Goal: Information Seeking & Learning: Learn about a topic

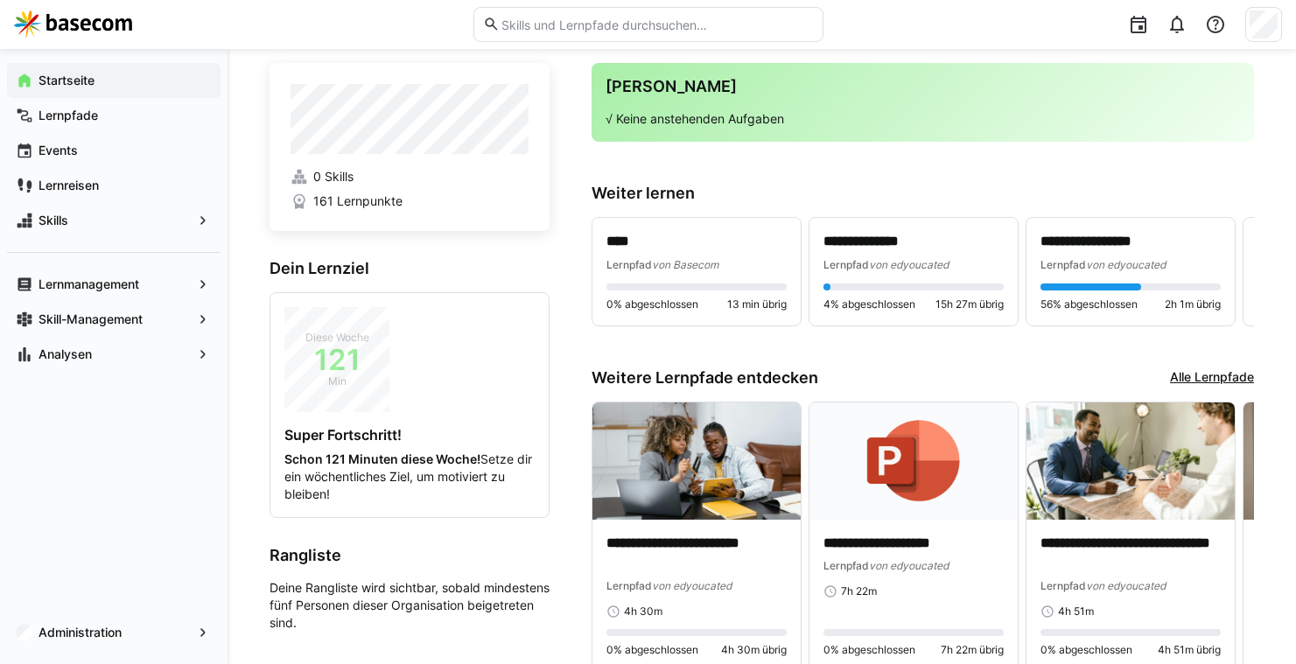
scroll to position [106, 0]
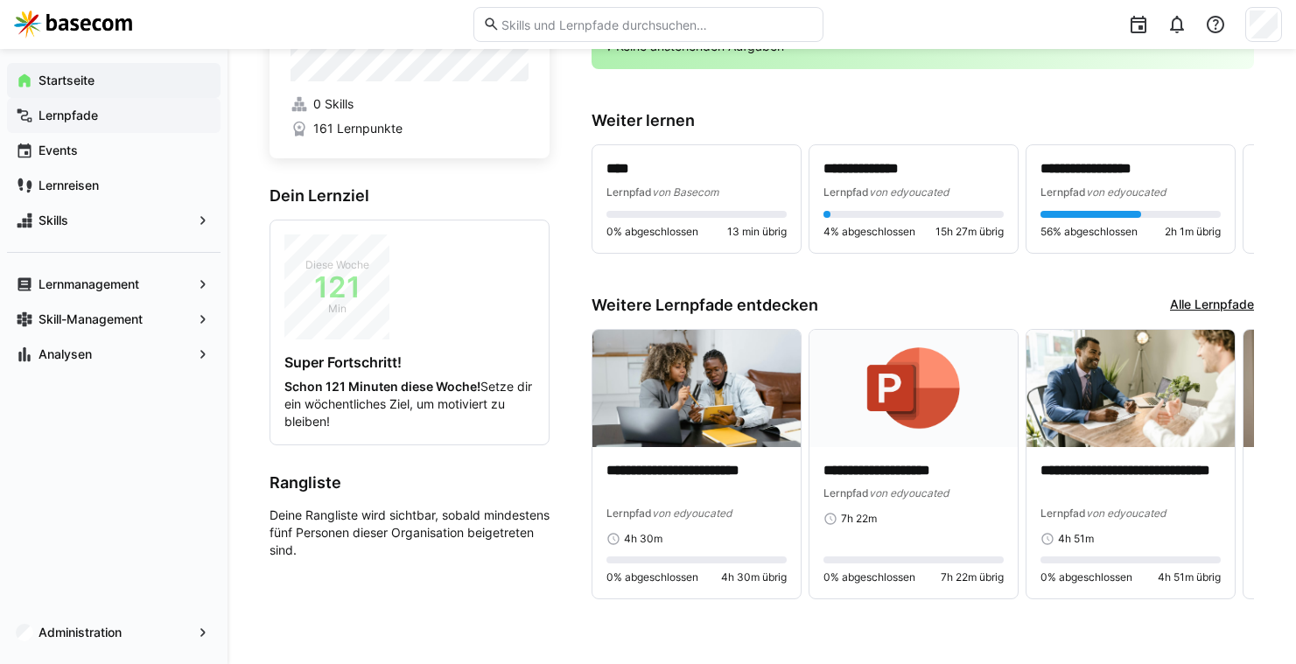
click at [64, 123] on span "Lernpfade" at bounding box center [124, 115] width 176 height 17
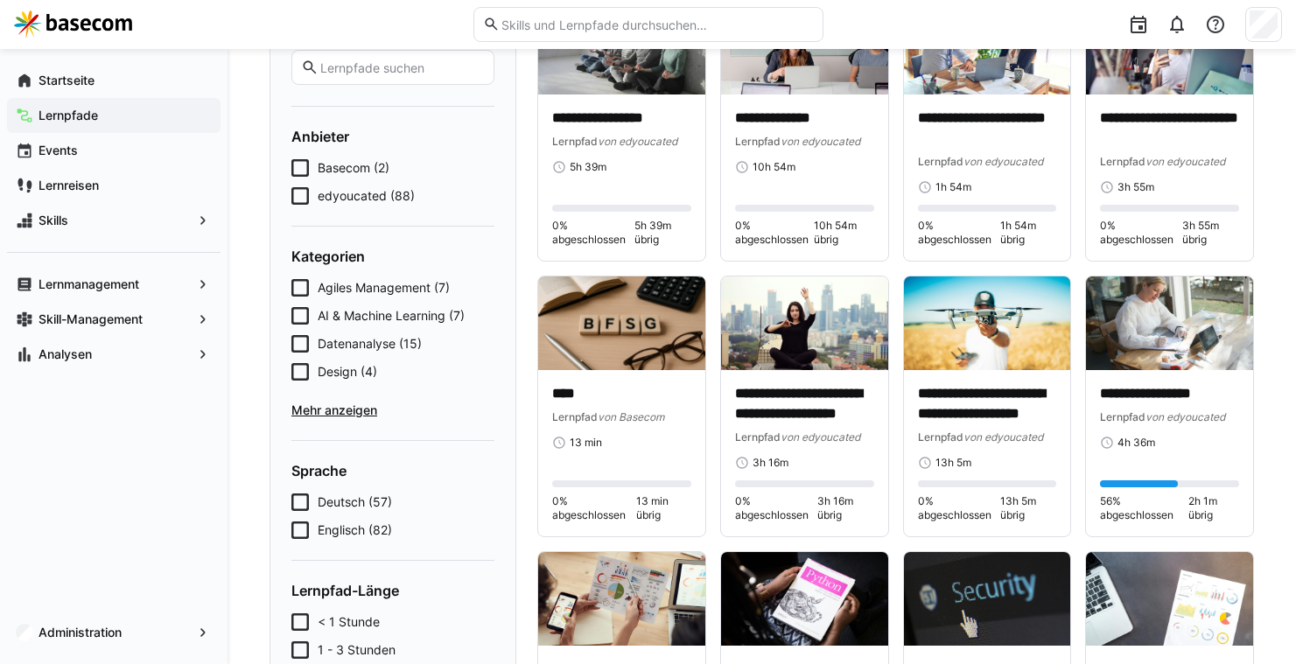
scroll to position [193, 0]
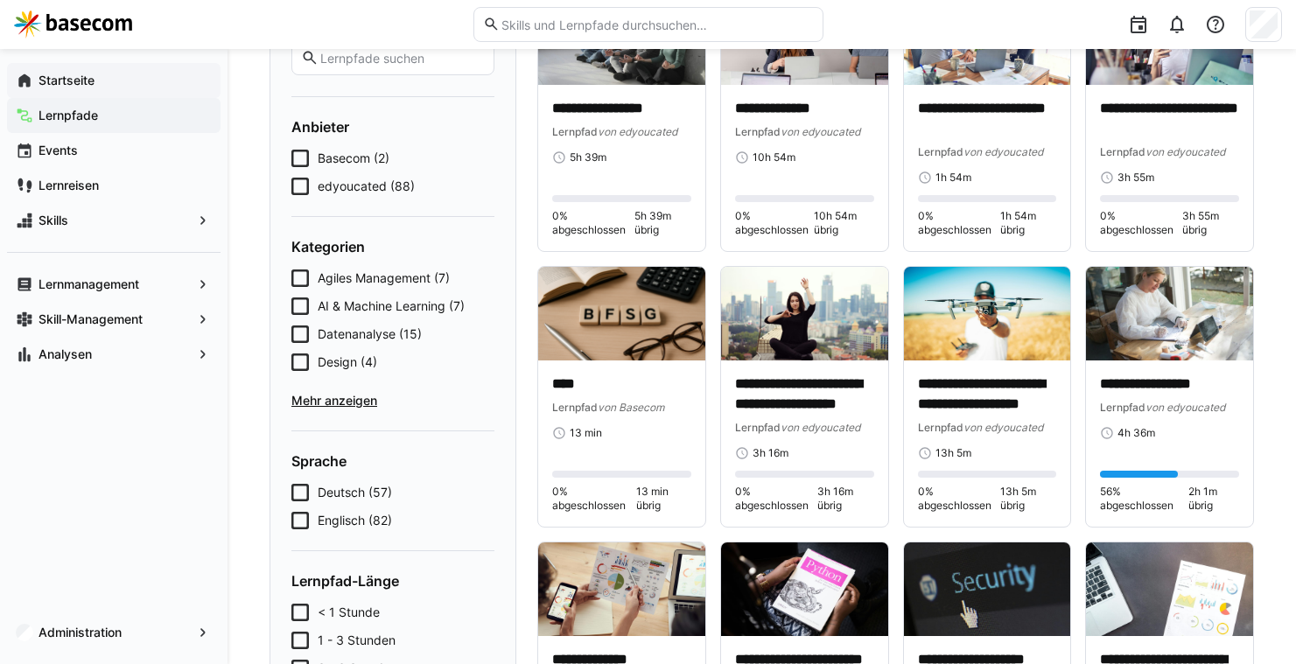
click at [109, 89] on div "Startseite" at bounding box center [113, 80] width 213 height 35
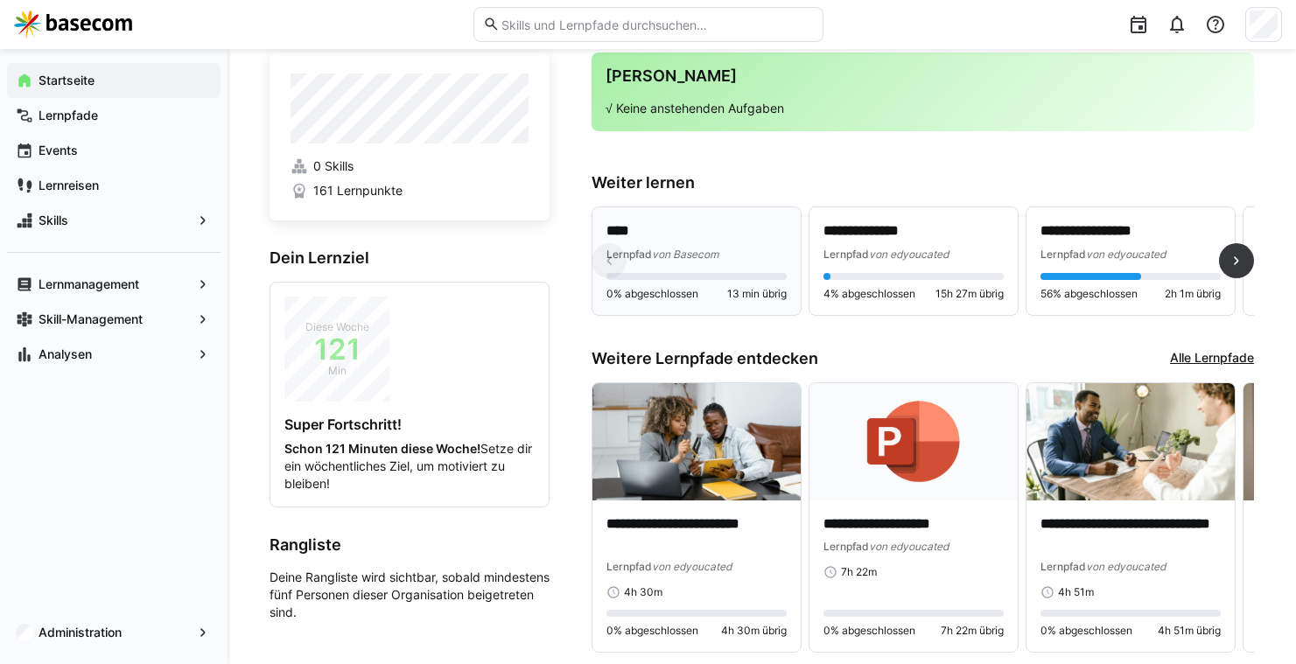
scroll to position [106, 0]
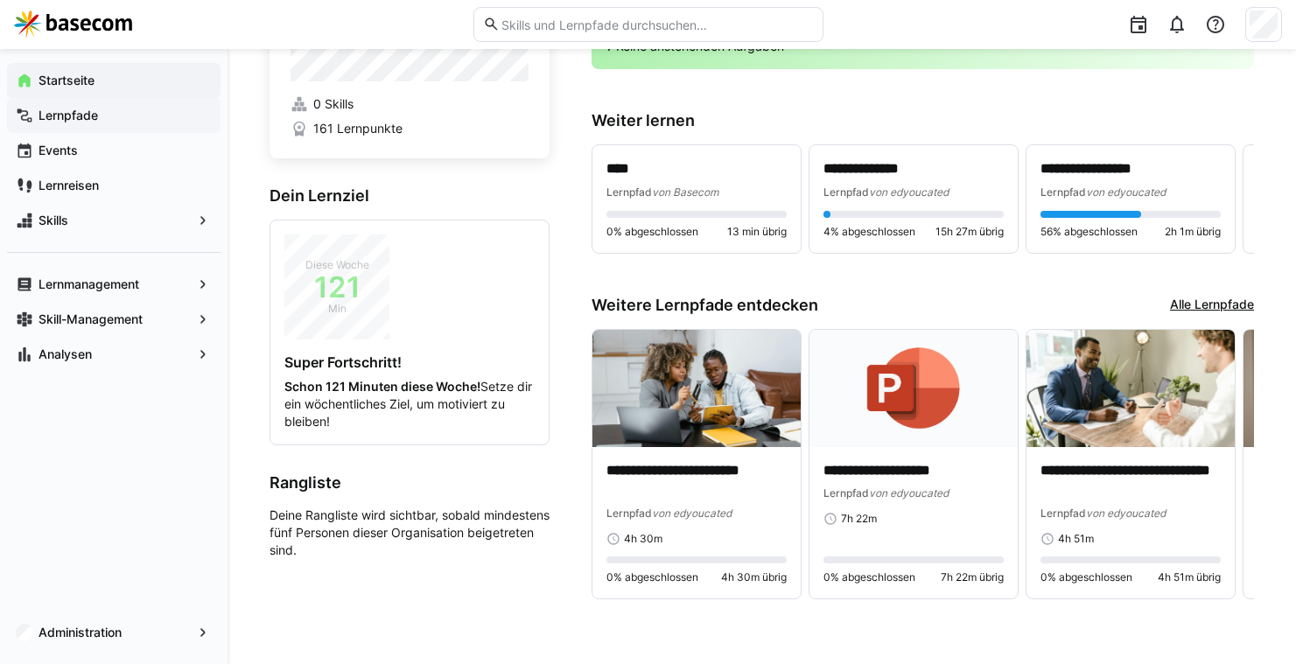
click at [124, 110] on span "Lernpfade" at bounding box center [124, 115] width 176 height 17
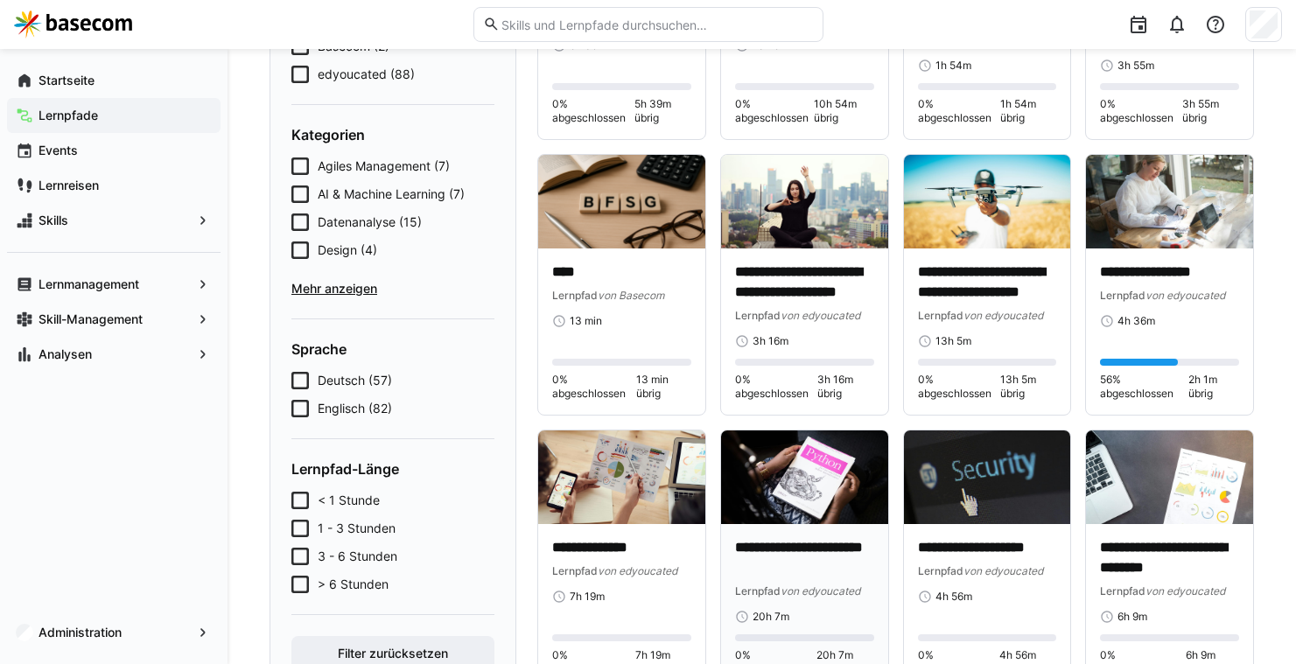
scroll to position [171, 0]
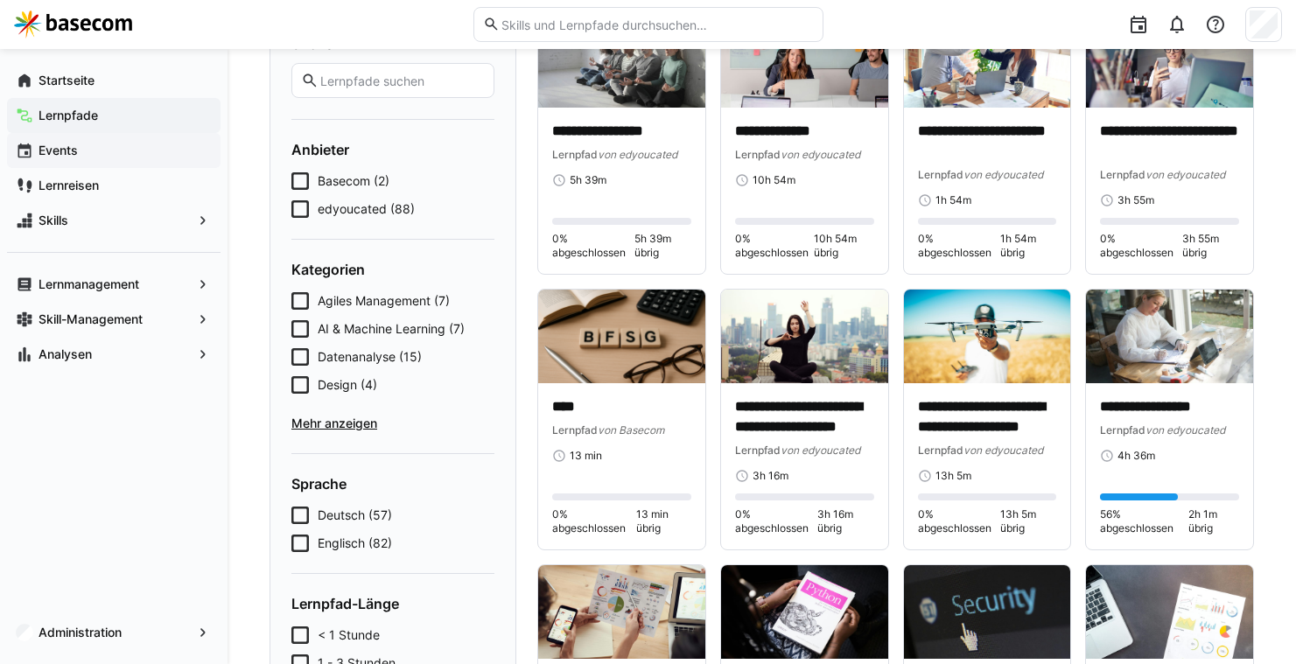
click at [166, 161] on div "Events" at bounding box center [113, 150] width 213 height 35
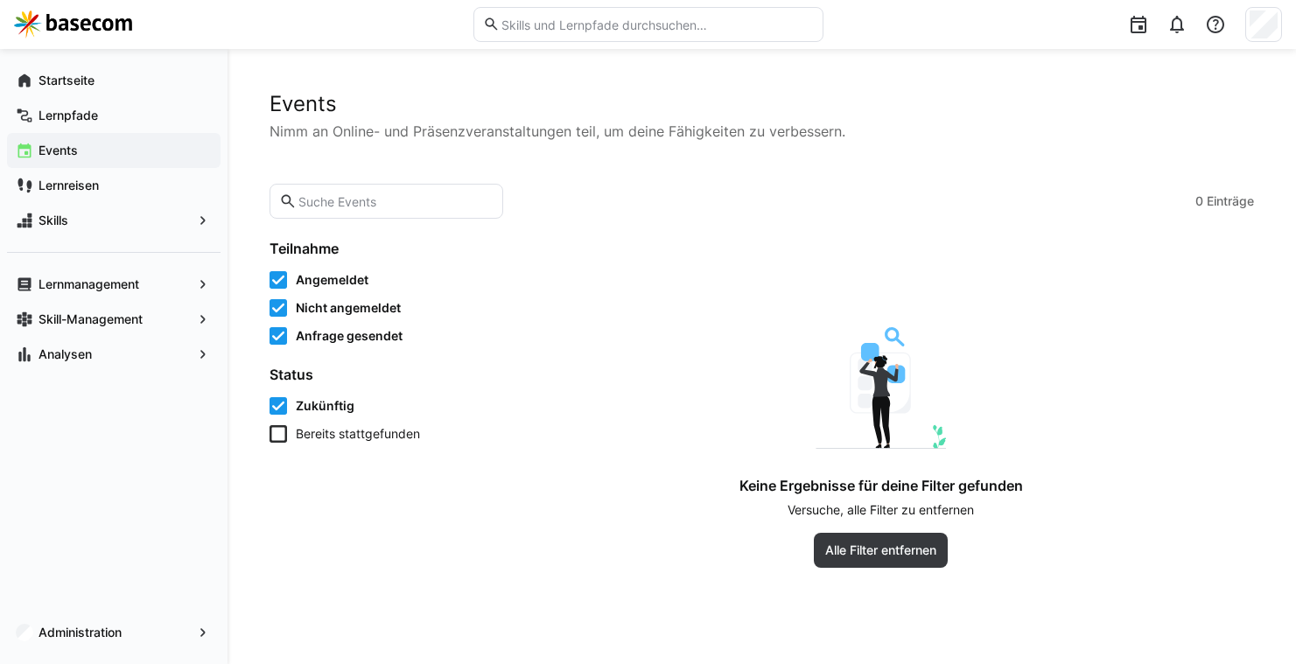
click at [166, 161] on div "Events" at bounding box center [113, 150] width 213 height 35
click at [115, 224] on span "Skills" at bounding box center [114, 220] width 156 height 17
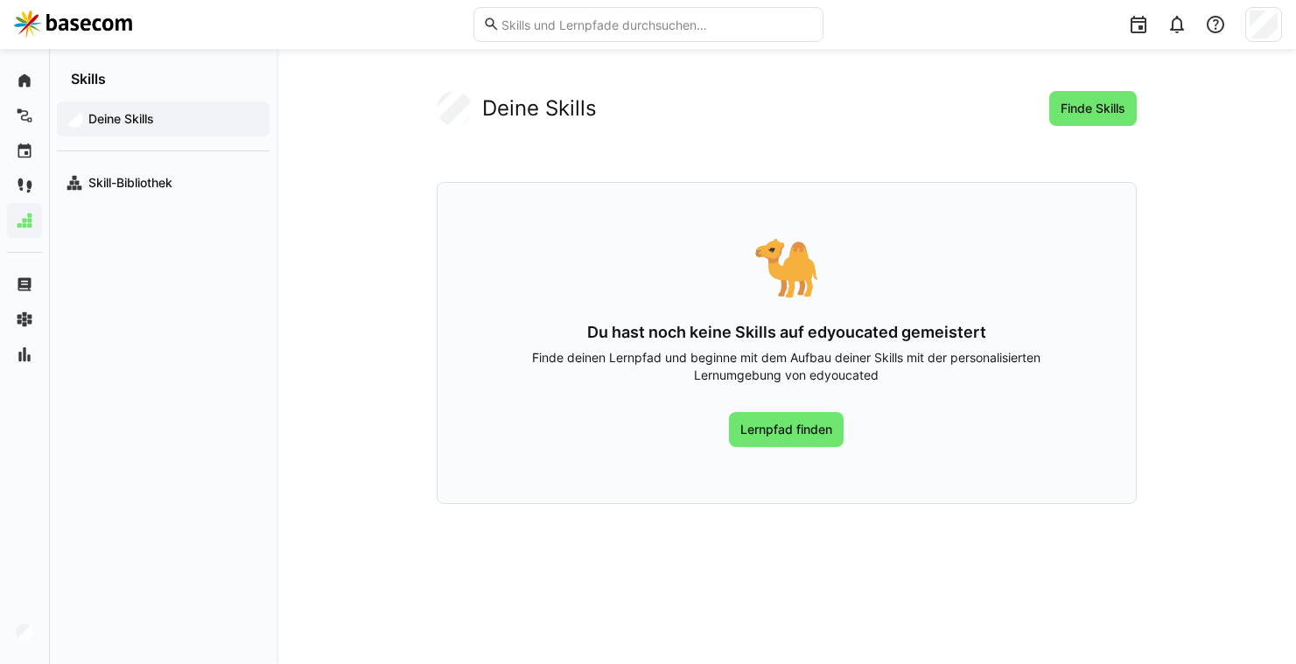
click at [93, 21] on img at bounding box center [73, 24] width 118 height 28
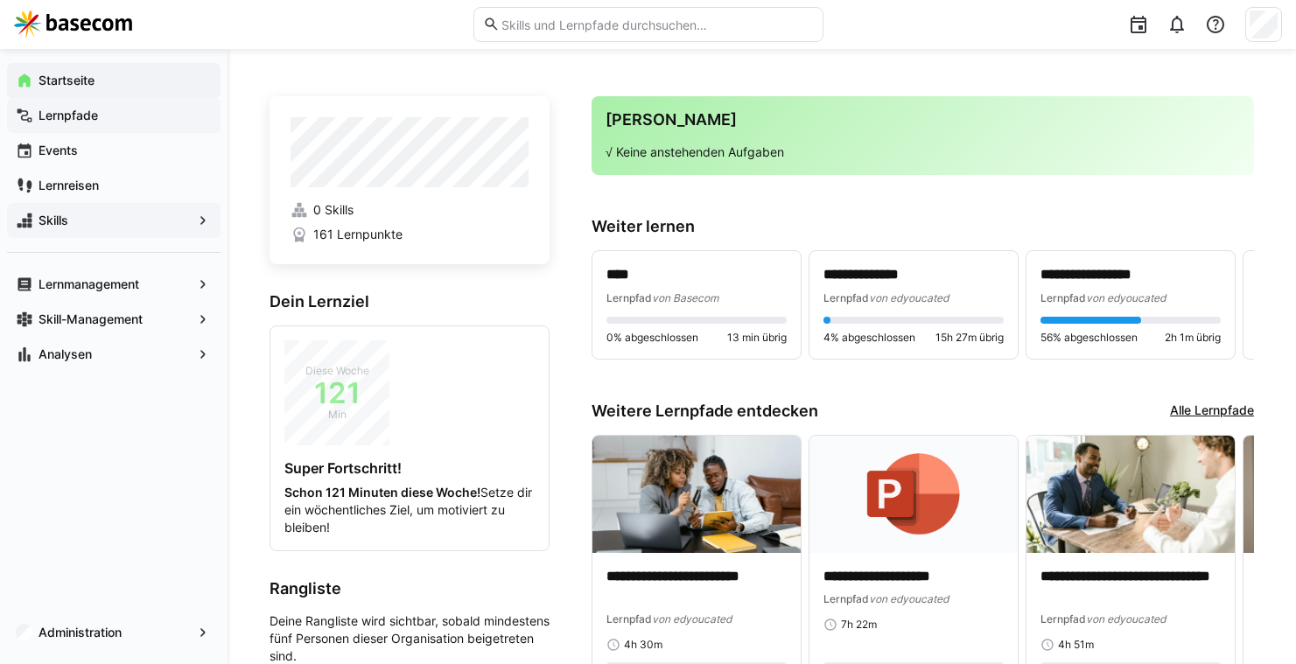
click at [0, 0] on app-navigation-label "Lernpfade" at bounding box center [0, 0] width 0 height 0
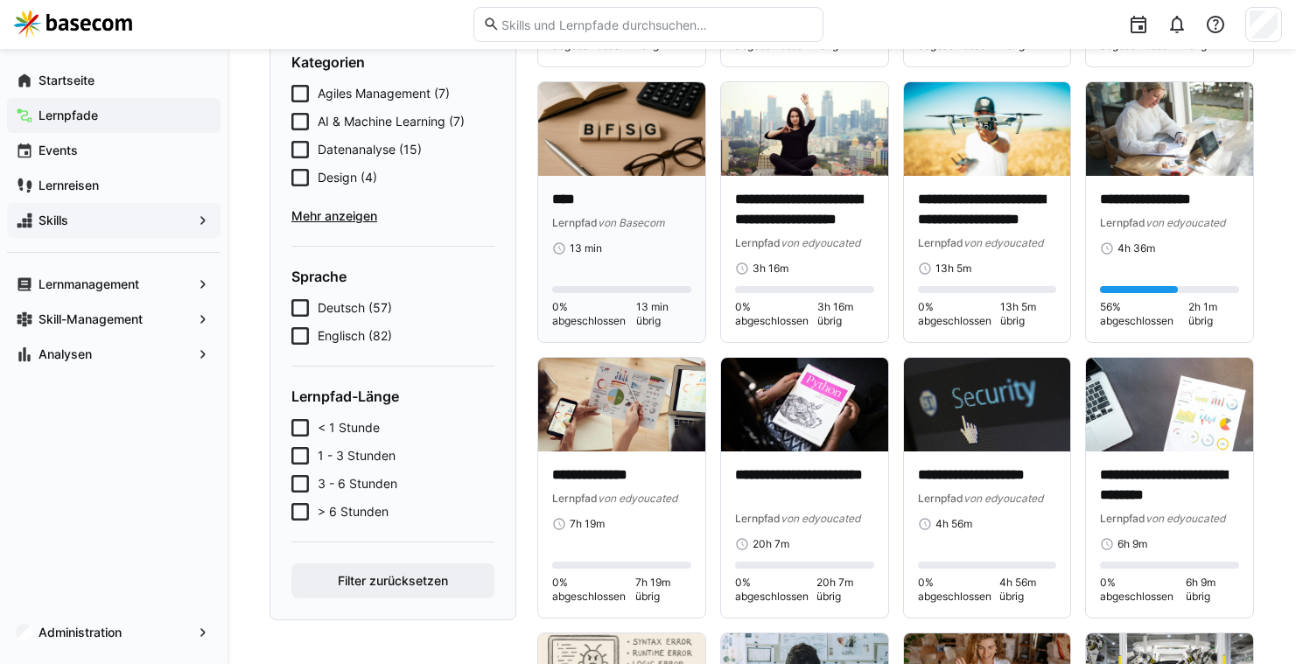
scroll to position [386, 0]
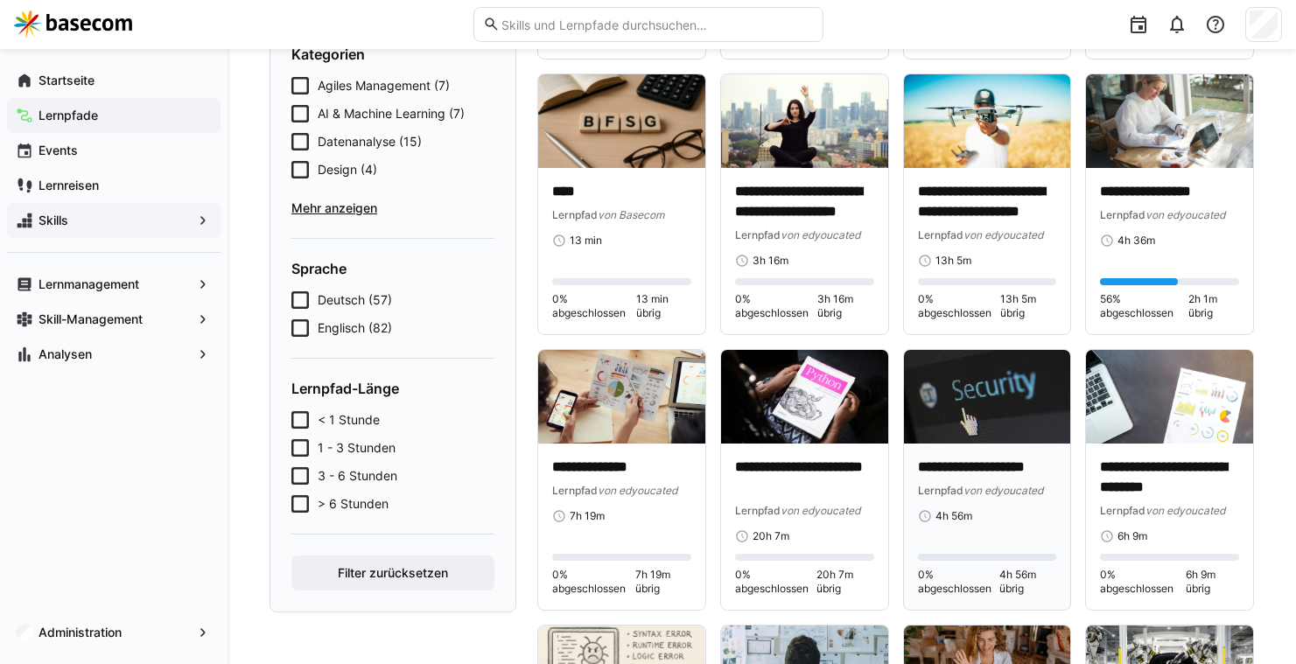
click at [918, 388] on img at bounding box center [987, 397] width 167 height 94
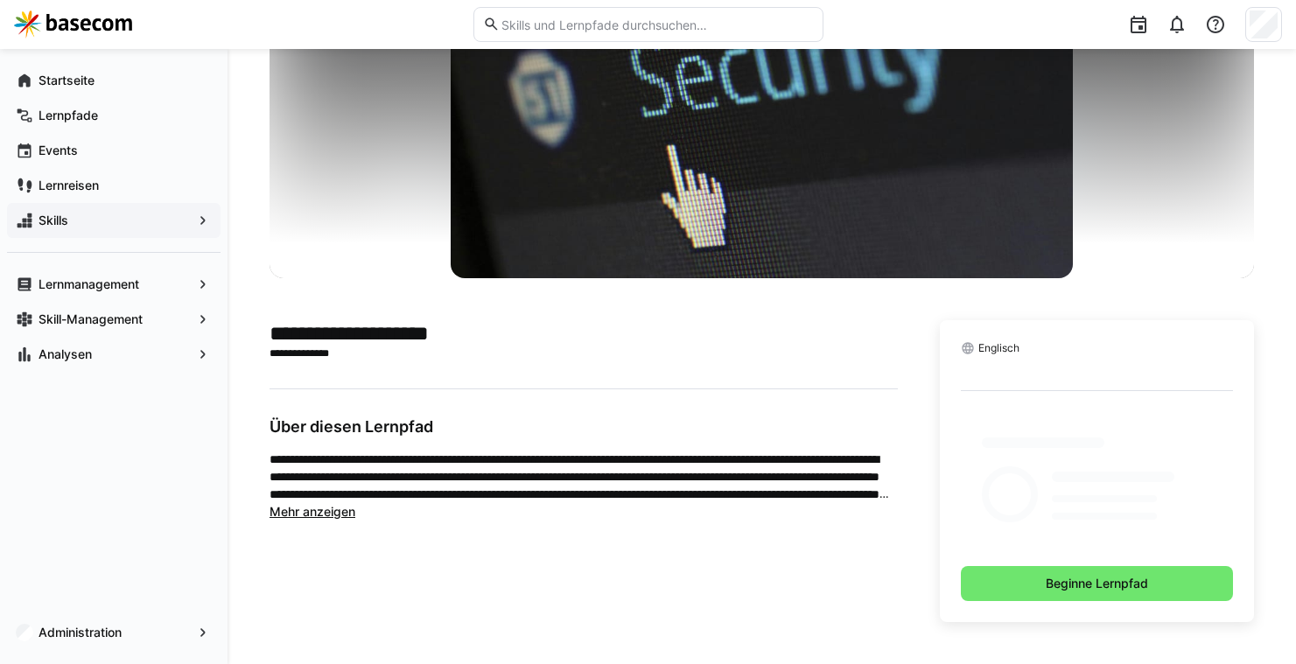
scroll to position [163, 0]
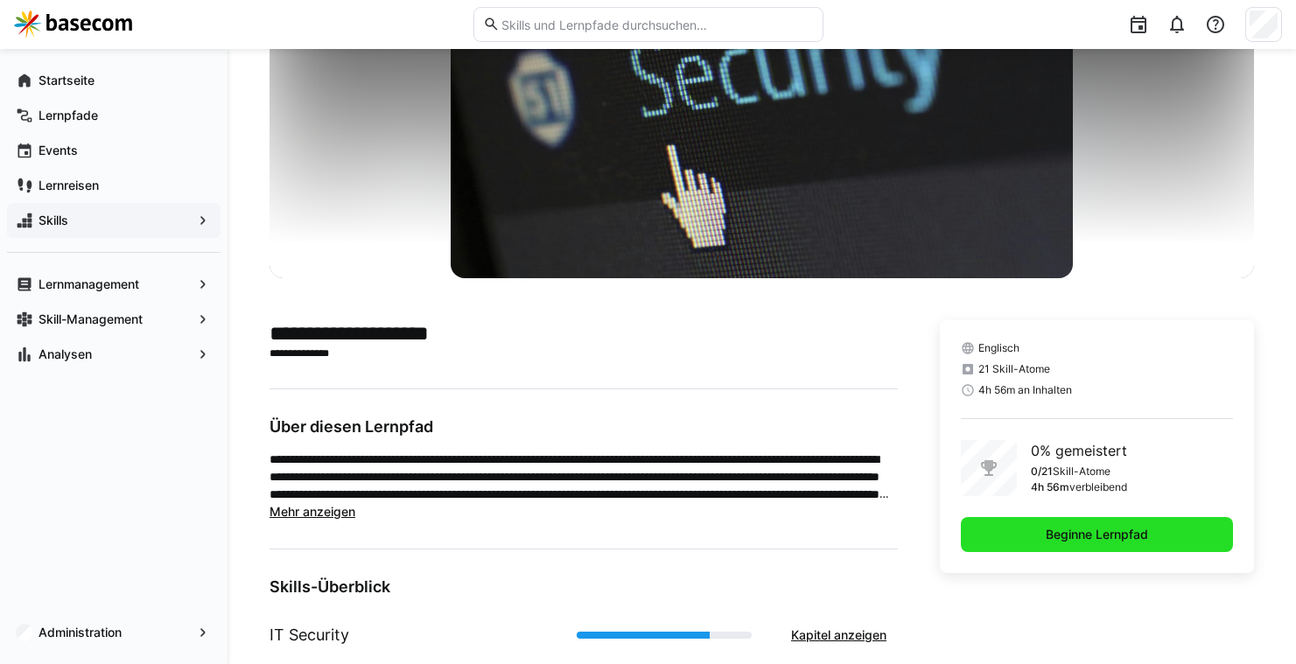
click at [1014, 521] on span "Beginne Lernpfad" at bounding box center [1097, 534] width 272 height 35
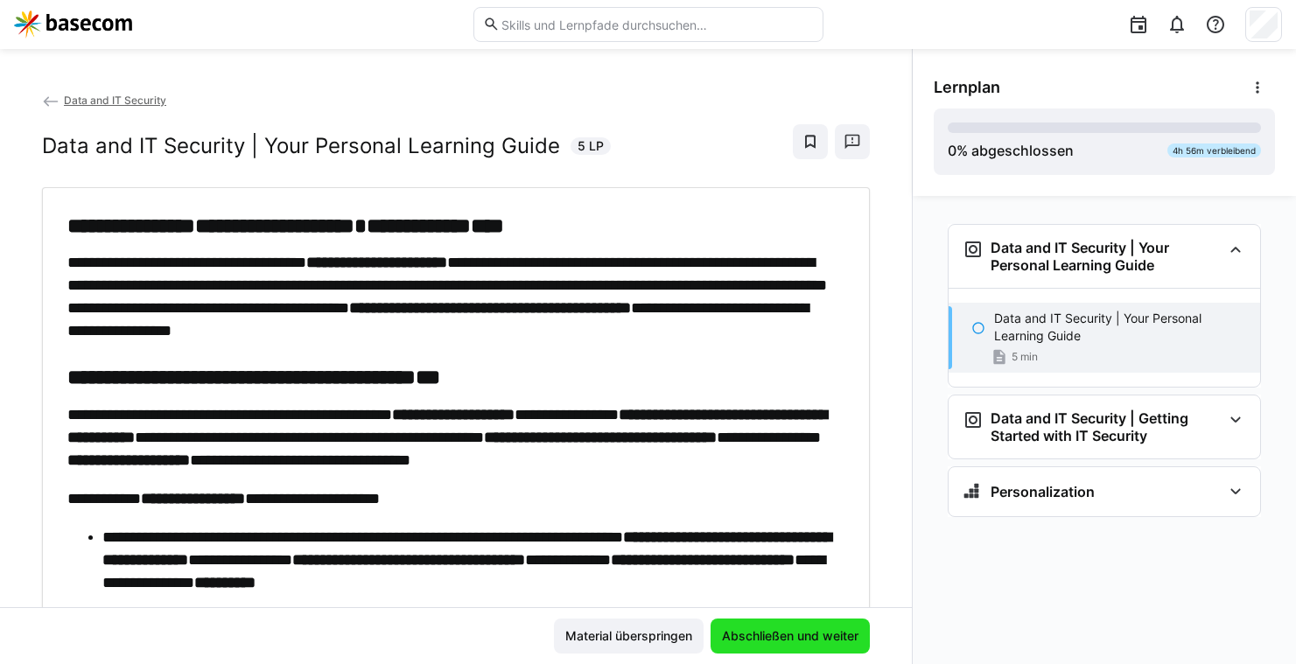
click at [806, 619] on span "Abschließen und weiter" at bounding box center [789, 635] width 159 height 35
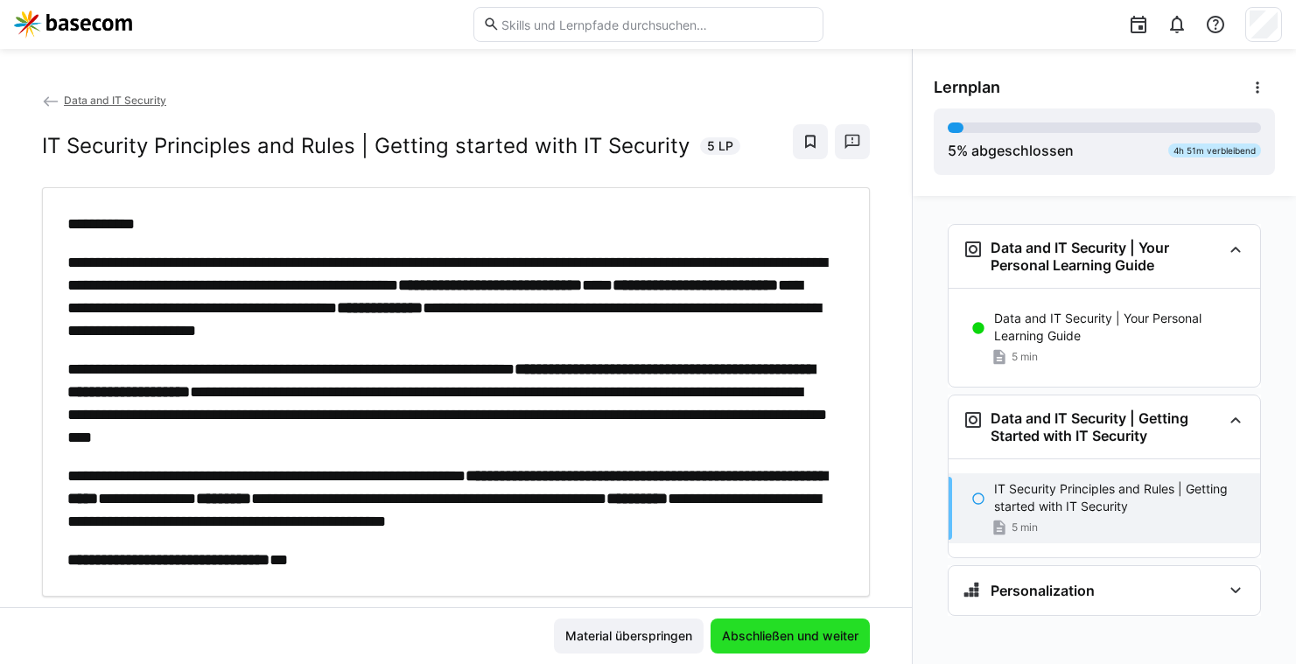
click at [806, 632] on span "Abschließen und weiter" at bounding box center [790, 635] width 142 height 17
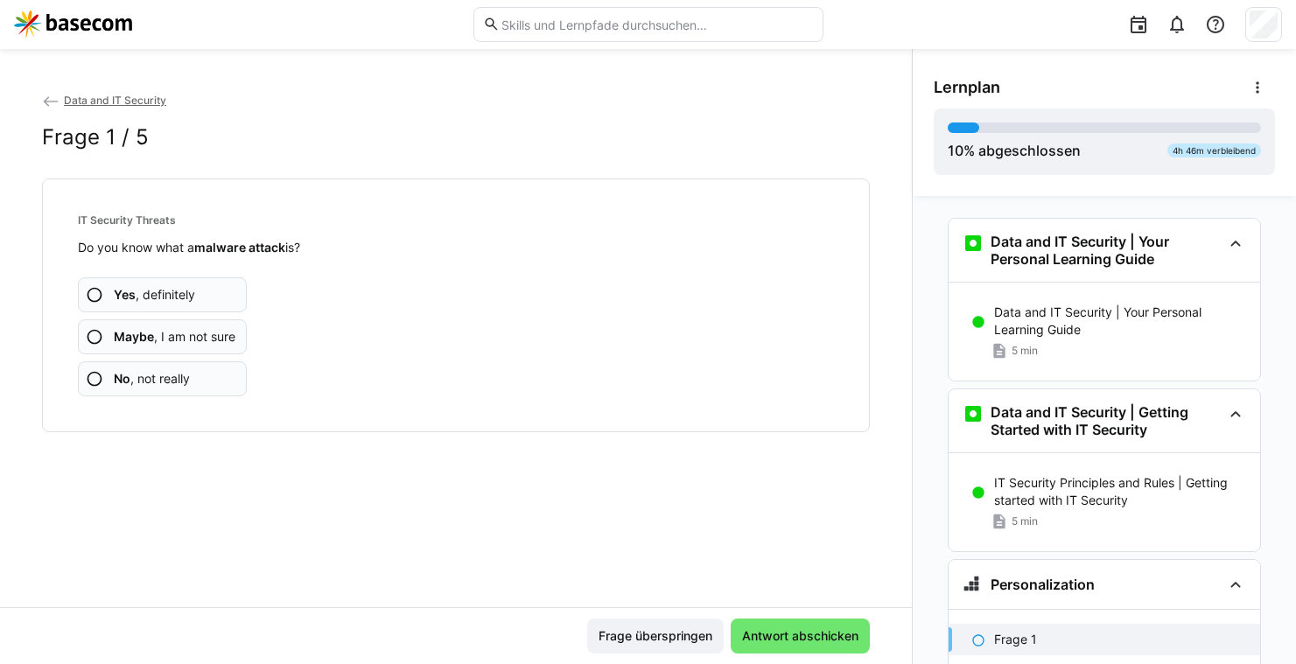
click at [157, 296] on span "Yes , definitely" at bounding box center [154, 294] width 81 height 17
click at [225, 378] on app-assessment-question-radio "No , not really" at bounding box center [162, 378] width 169 height 35
click at [181, 304] on app-assessment-question-radio "Yes , definitely" at bounding box center [162, 294] width 169 height 35
click at [185, 372] on span "No , not really" at bounding box center [152, 378] width 76 height 17
click at [179, 294] on span "Yes , definitely" at bounding box center [154, 294] width 81 height 17
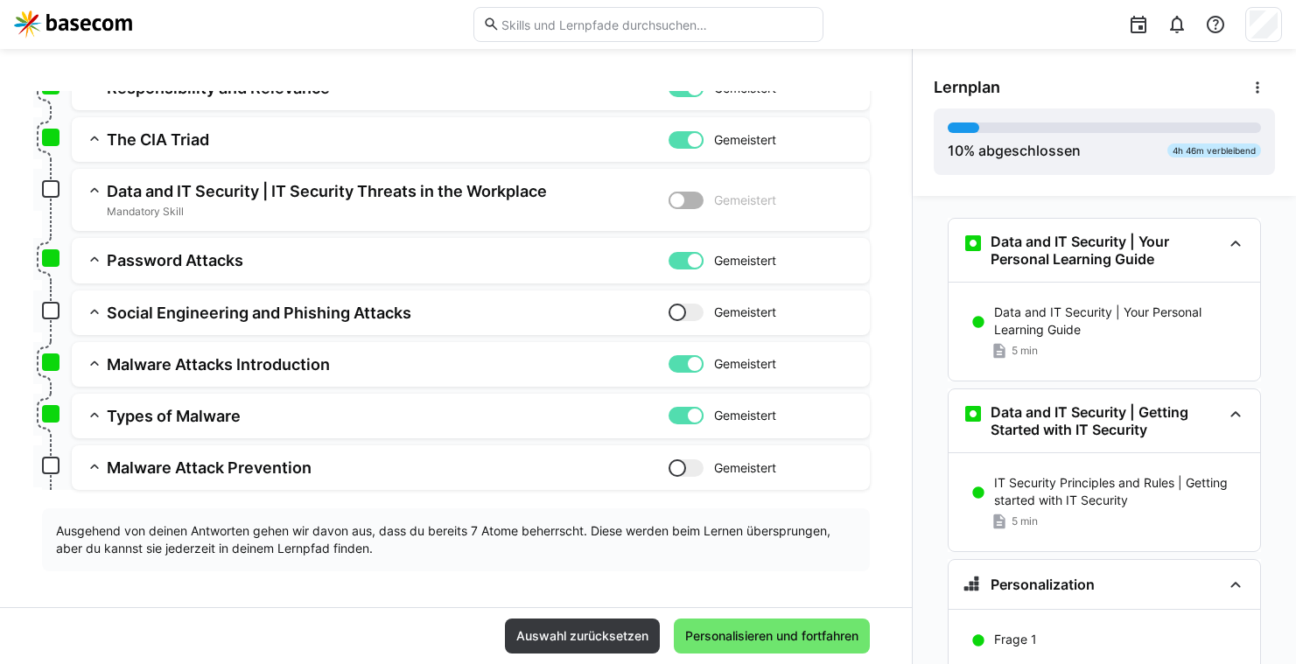
scroll to position [378, 0]
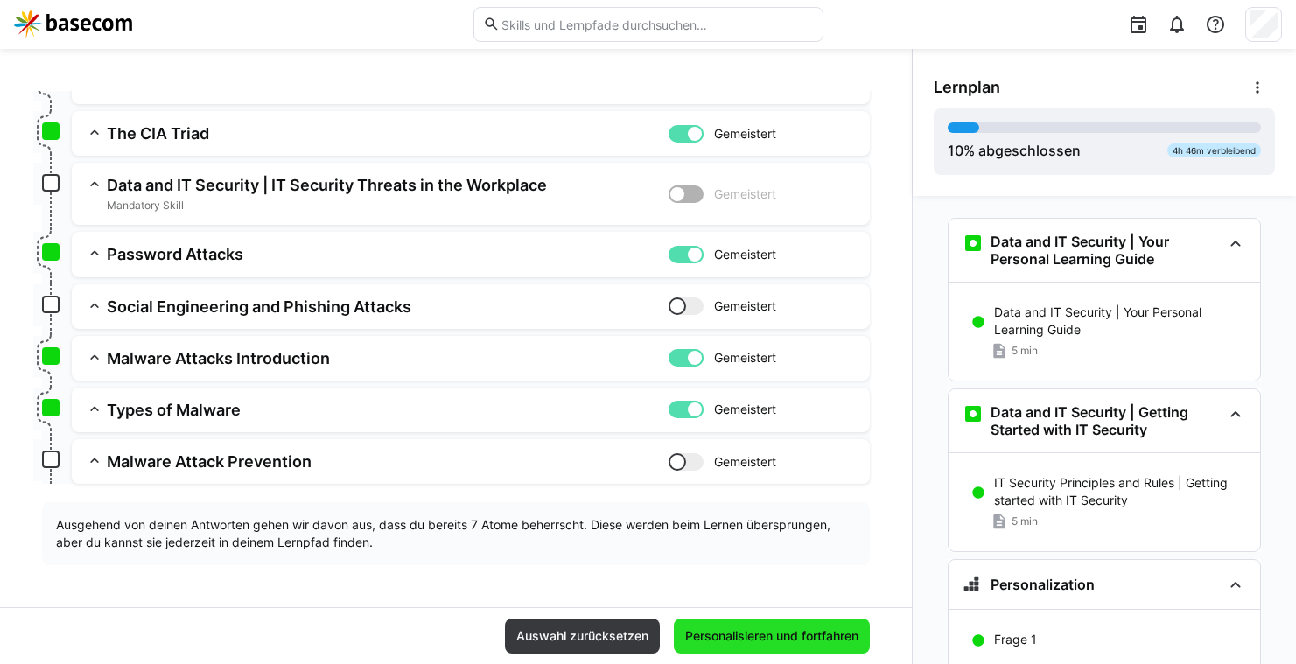
click at [717, 640] on span "Personalisieren und fortfahren" at bounding box center [771, 635] width 178 height 17
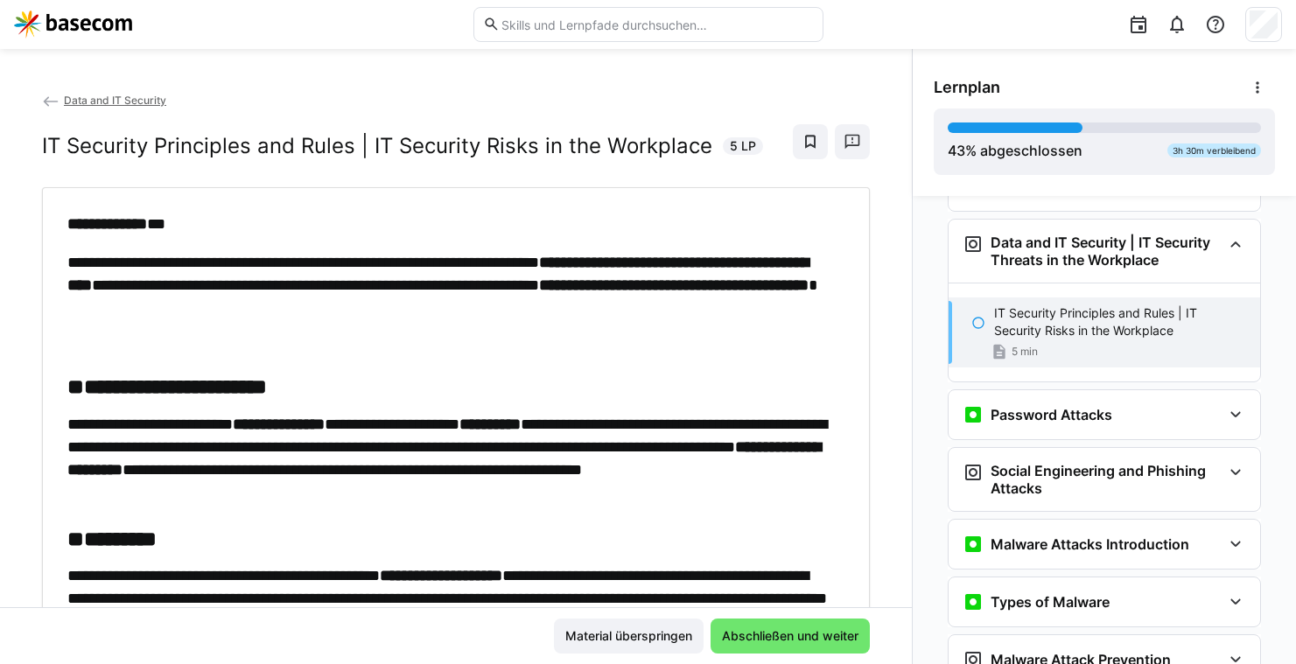
scroll to position [672, 0]
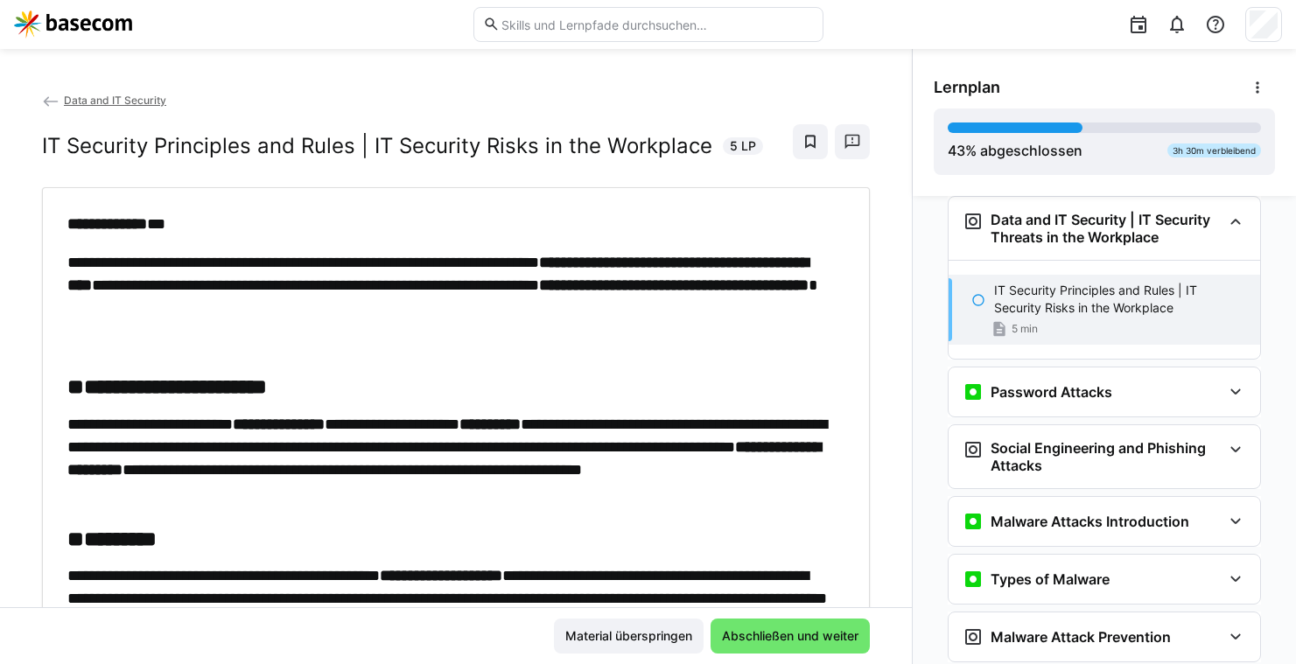
click at [73, 24] on img at bounding box center [73, 24] width 118 height 28
